Goal: Check status: Check status

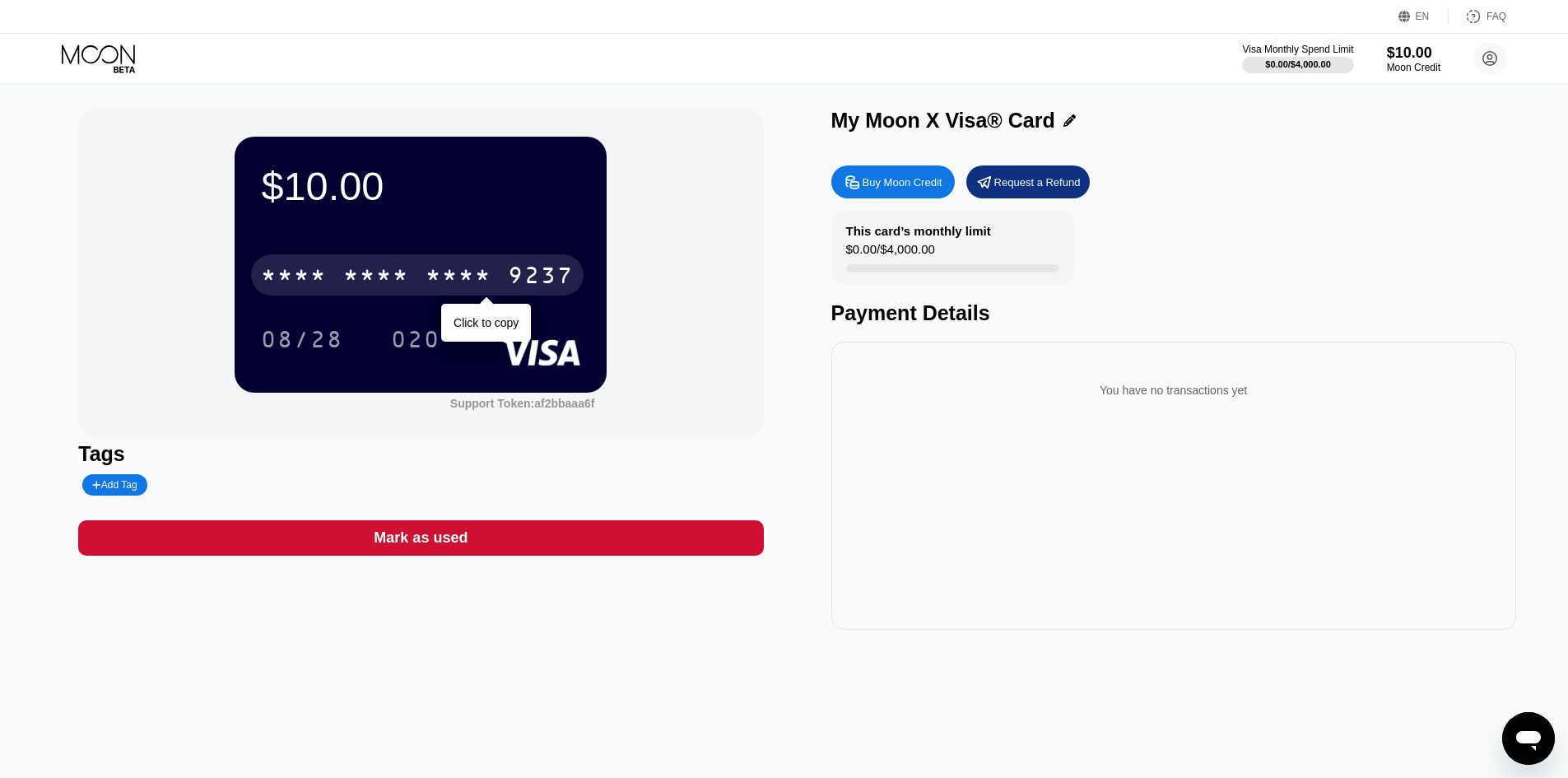
click at [354, 283] on div "* * * *" at bounding box center [376, 277] width 65 height 27
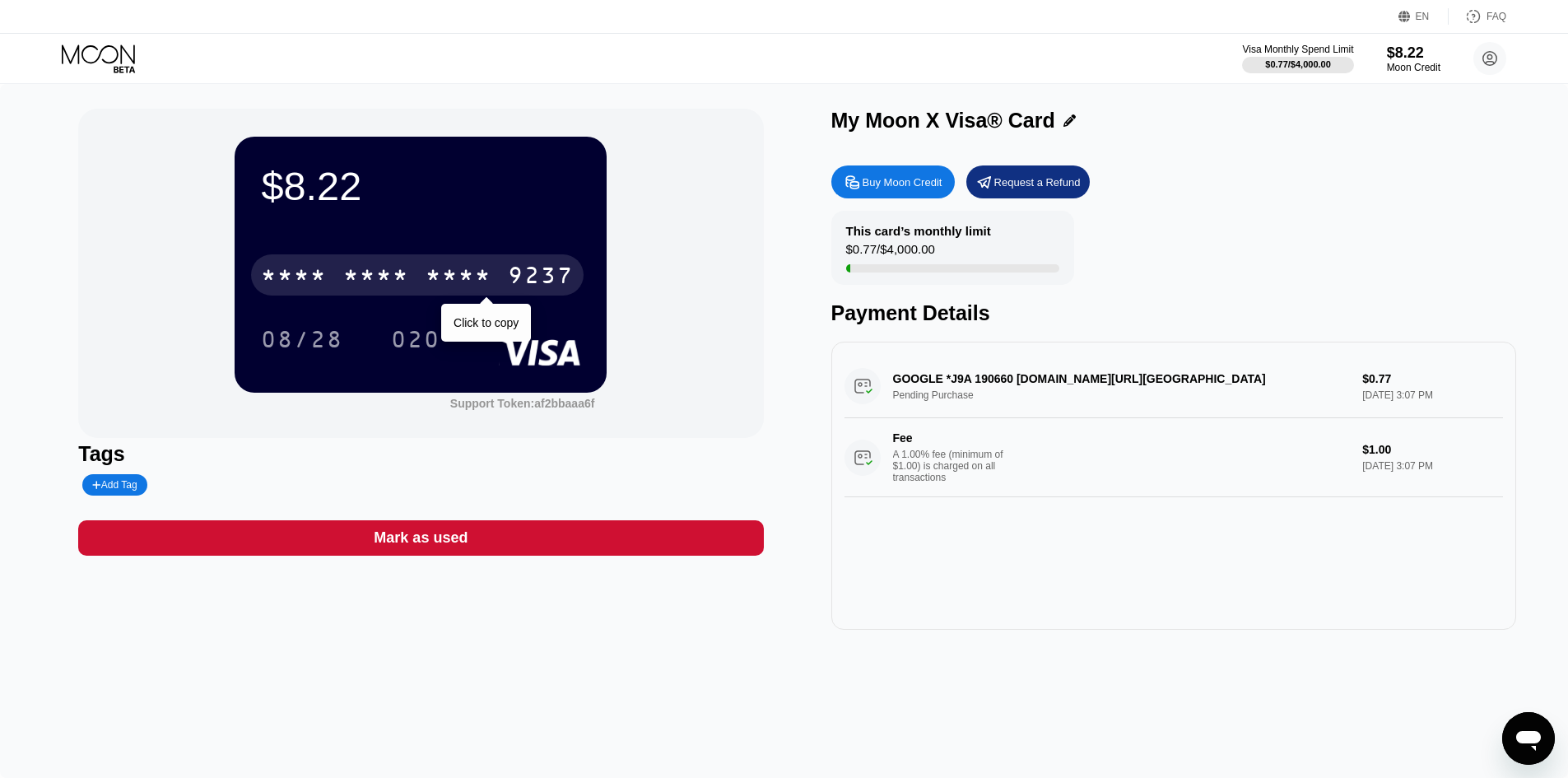
click at [391, 290] on div "* * * *" at bounding box center [376, 277] width 65 height 27
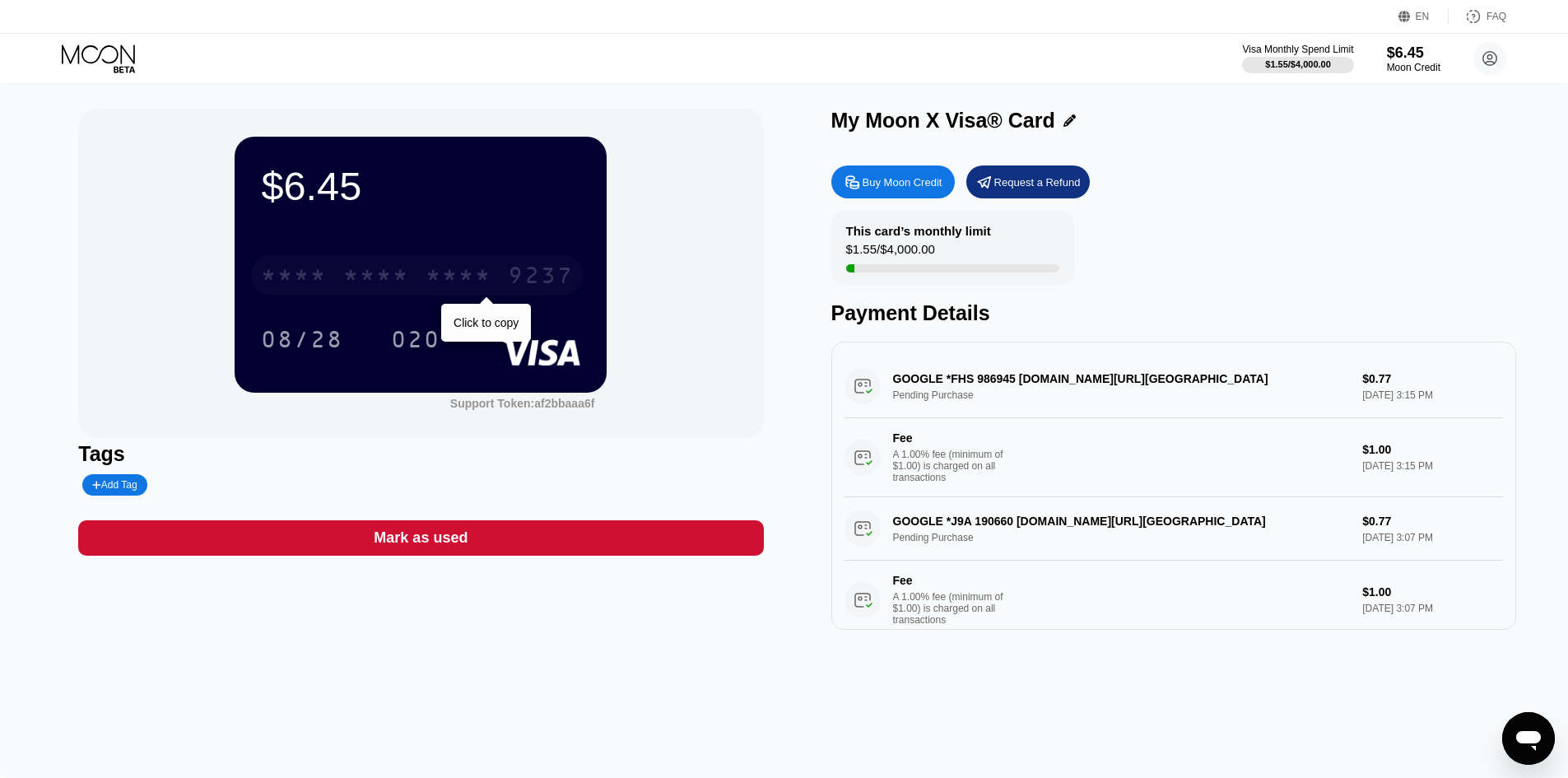
click at [332, 293] on div "* * * * * * * * * * * * 9237" at bounding box center [418, 274] width 332 height 41
click at [425, 281] on div "* * * * * * * * * * * * 9237" at bounding box center [418, 274] width 332 height 41
click at [385, 273] on div "* * * *" at bounding box center [376, 277] width 65 height 27
click at [1056, 666] on div "$2.90 4513 6500 2642 9237 08/28 020 Support Token: af2bbaaa6f Tags Add Tag Mark…" at bounding box center [784, 430] width 1568 height 694
